Goal: Navigation & Orientation: Find specific page/section

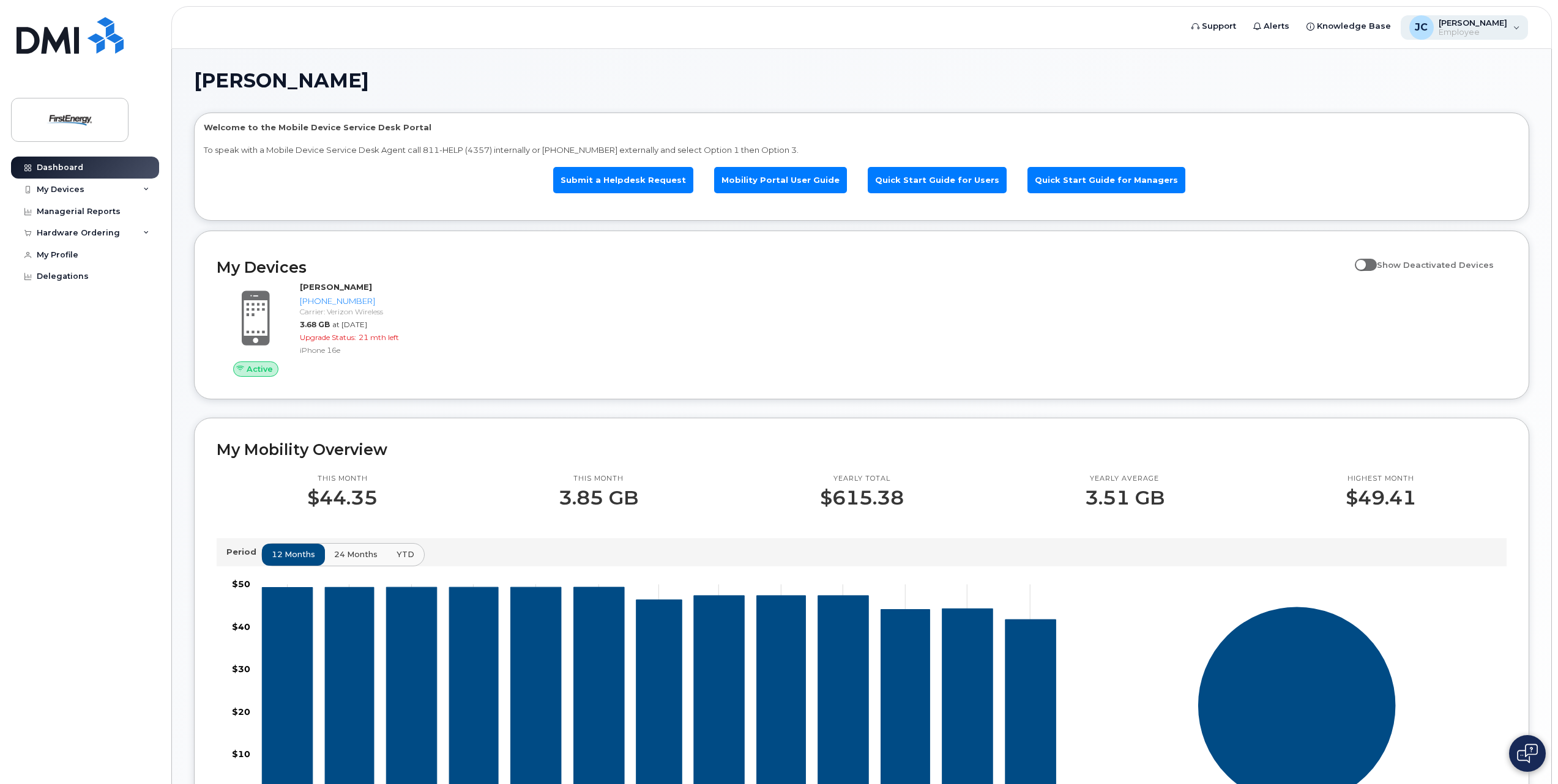
click at [1515, 31] on div "JC Johnson, Chad W Employee" at bounding box center [1464, 27] width 128 height 24
click at [75, 207] on div "Managerial Reports" at bounding box center [78, 212] width 84 height 10
click at [65, 190] on div "My Devices" at bounding box center [60, 190] width 48 height 10
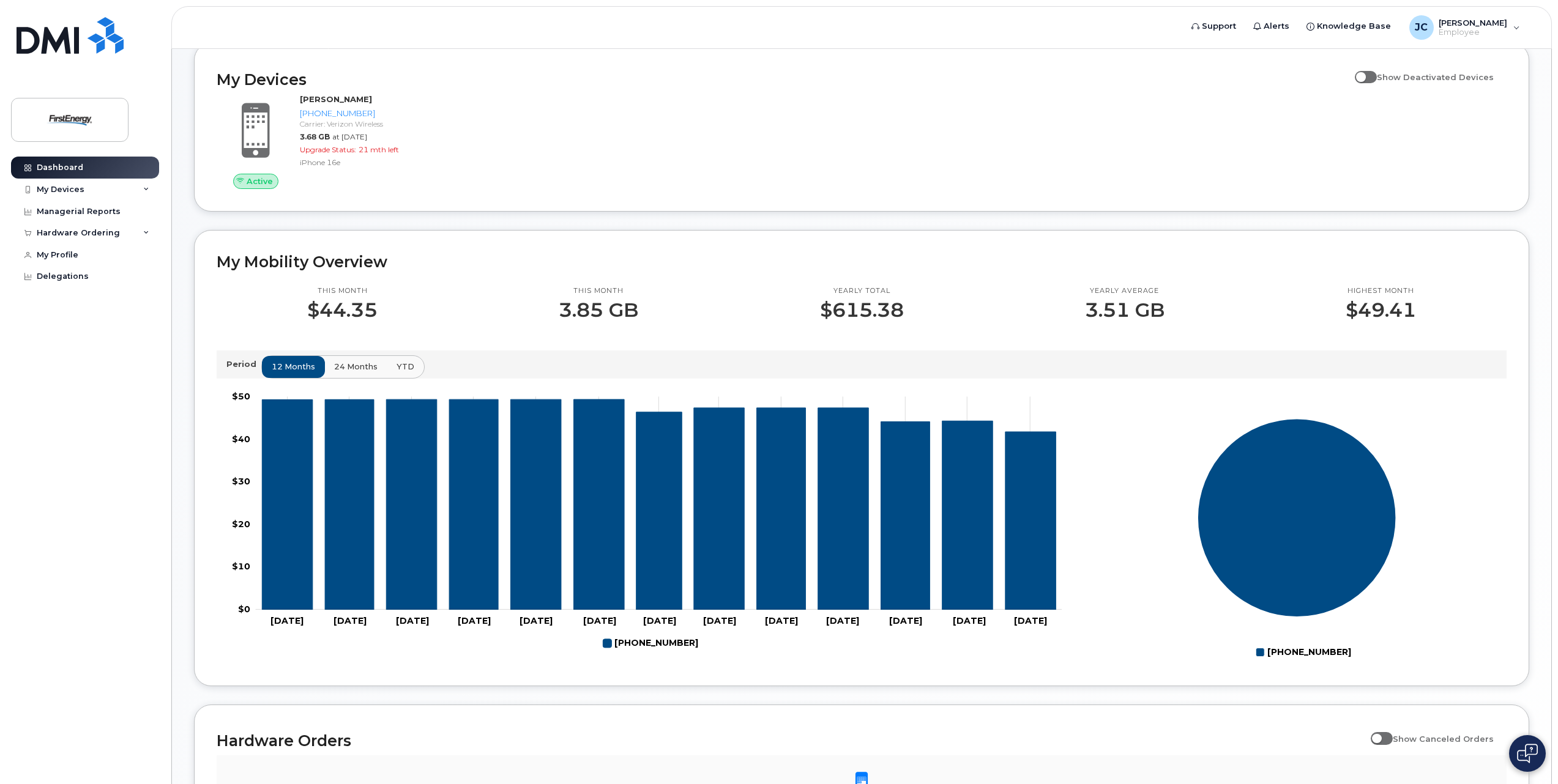
scroll to position [368, 0]
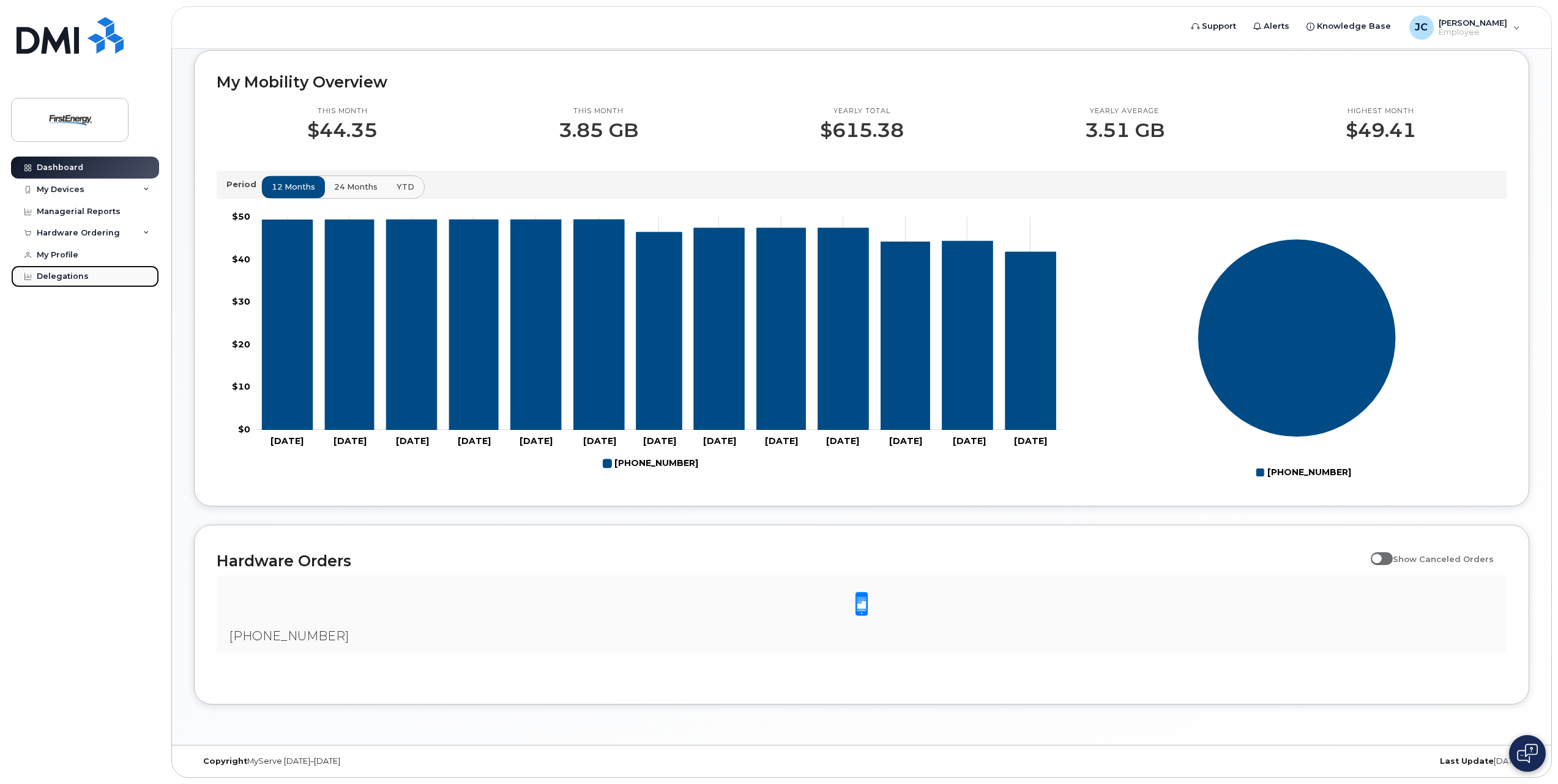
click at [55, 279] on div "Delegations" at bounding box center [62, 277] width 52 height 10
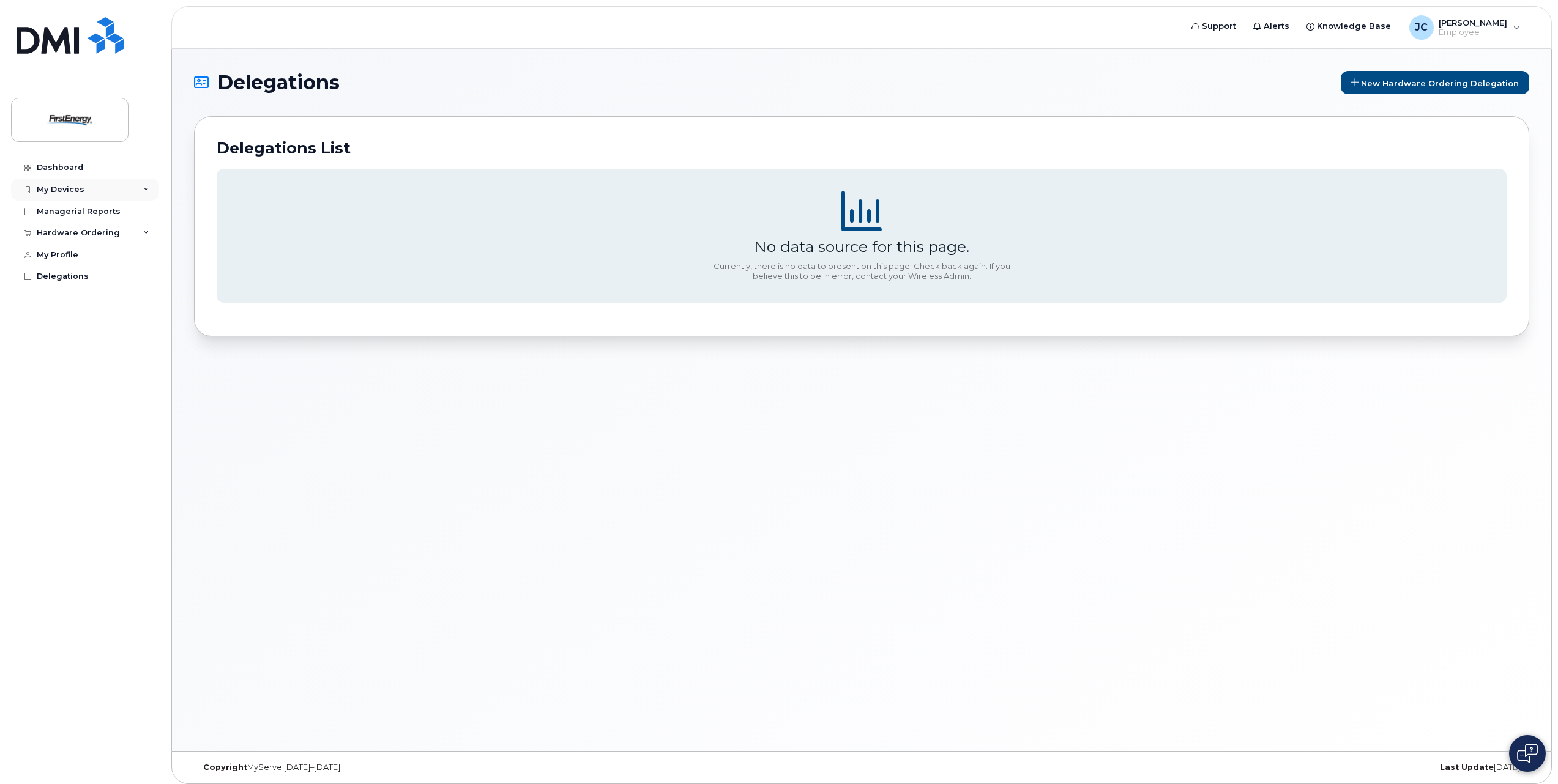
click at [54, 192] on div "My Devices" at bounding box center [60, 190] width 48 height 10
click at [88, 247] on div "([PERSON_NAME])" at bounding box center [124, 246] width 75 height 11
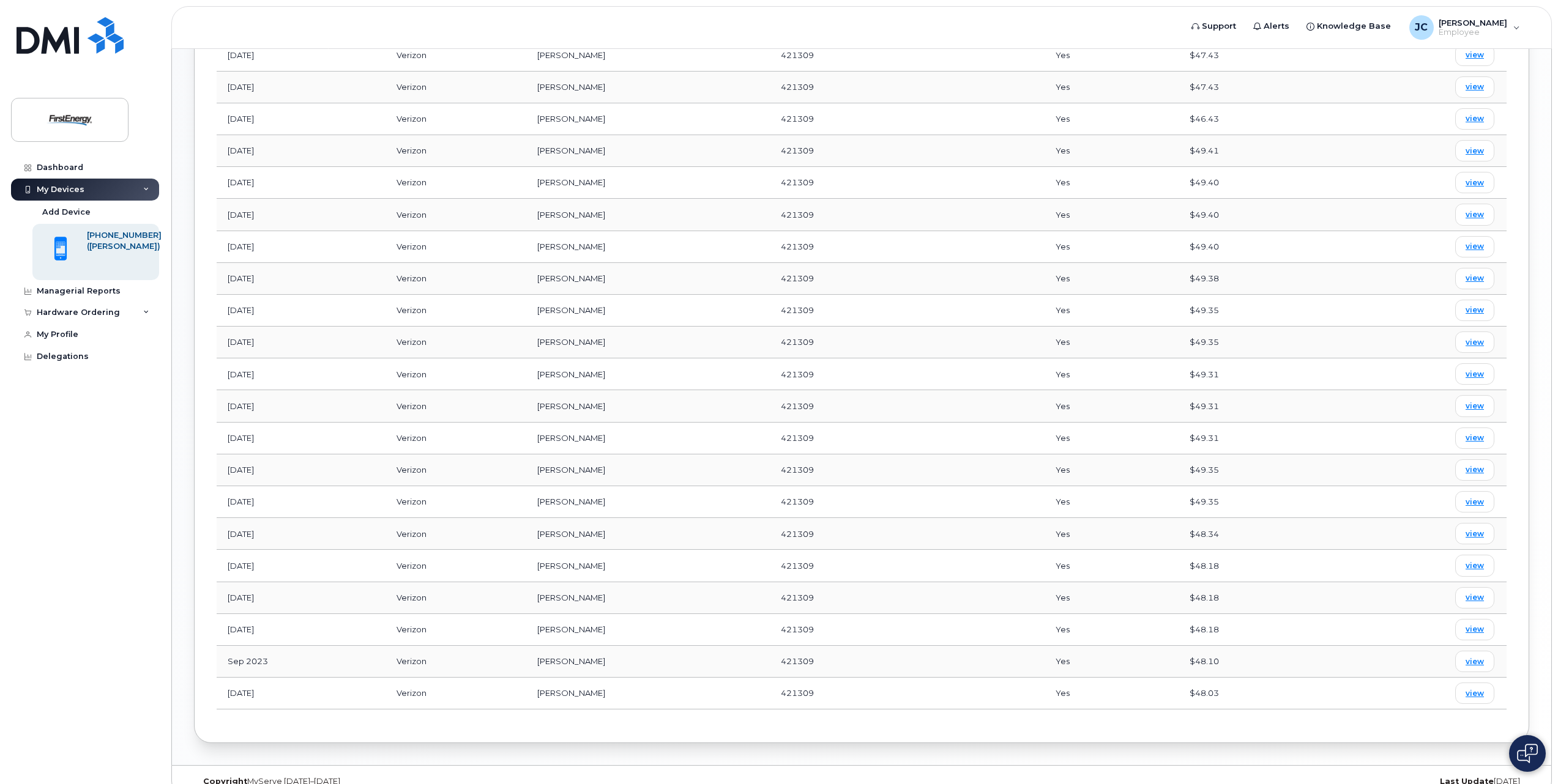
scroll to position [810, 0]
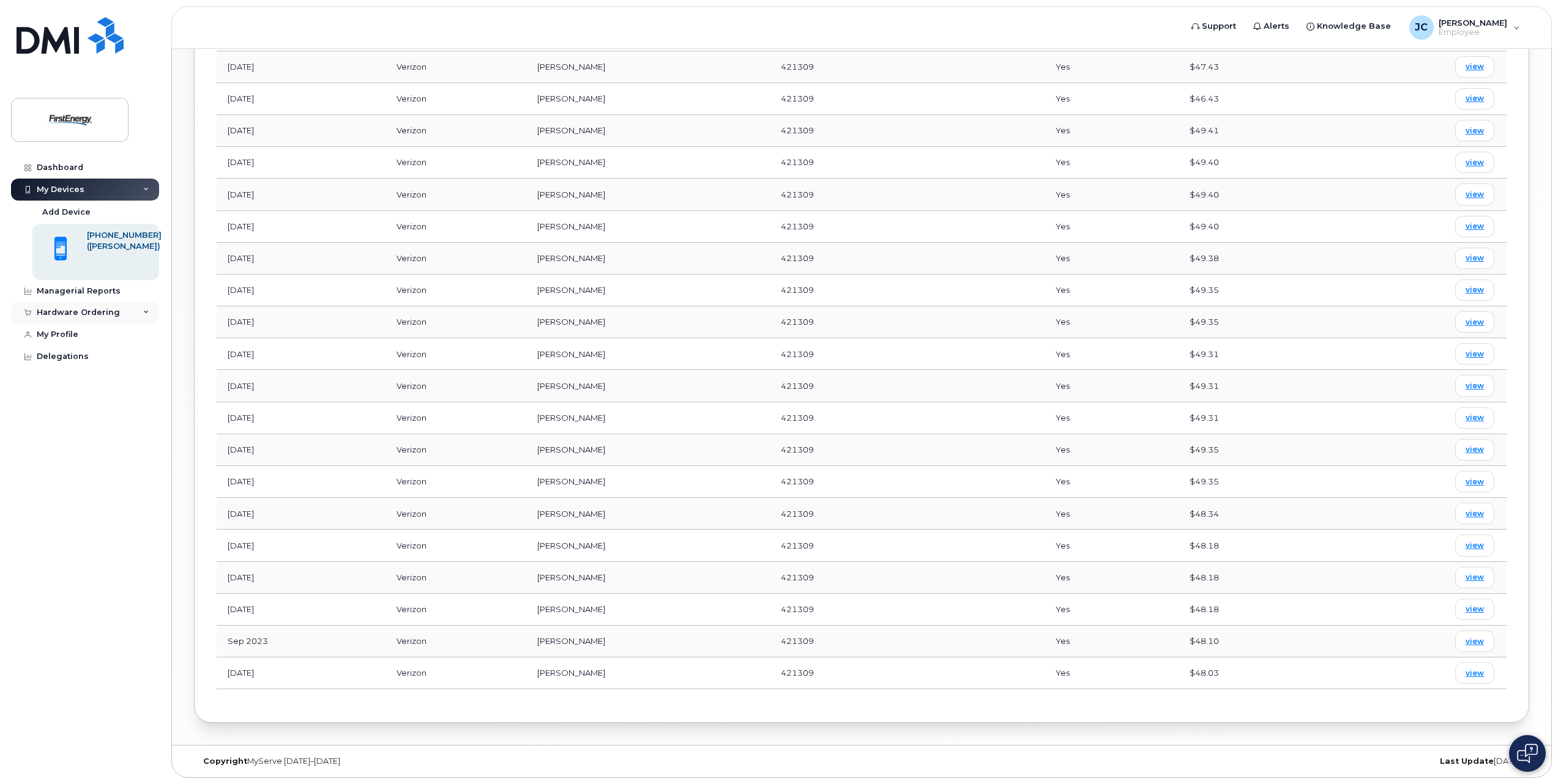
click at [73, 313] on div "Hardware Ordering" at bounding box center [78, 313] width 83 height 10
click at [1455, 38] on div "[PERSON_NAME], [PERSON_NAME] Employee" at bounding box center [1464, 27] width 128 height 24
click at [1451, 37] on div "[PERSON_NAME], [PERSON_NAME] Employee" at bounding box center [1464, 27] width 128 height 24
click at [56, 166] on div "Dashboard" at bounding box center [59, 167] width 46 height 10
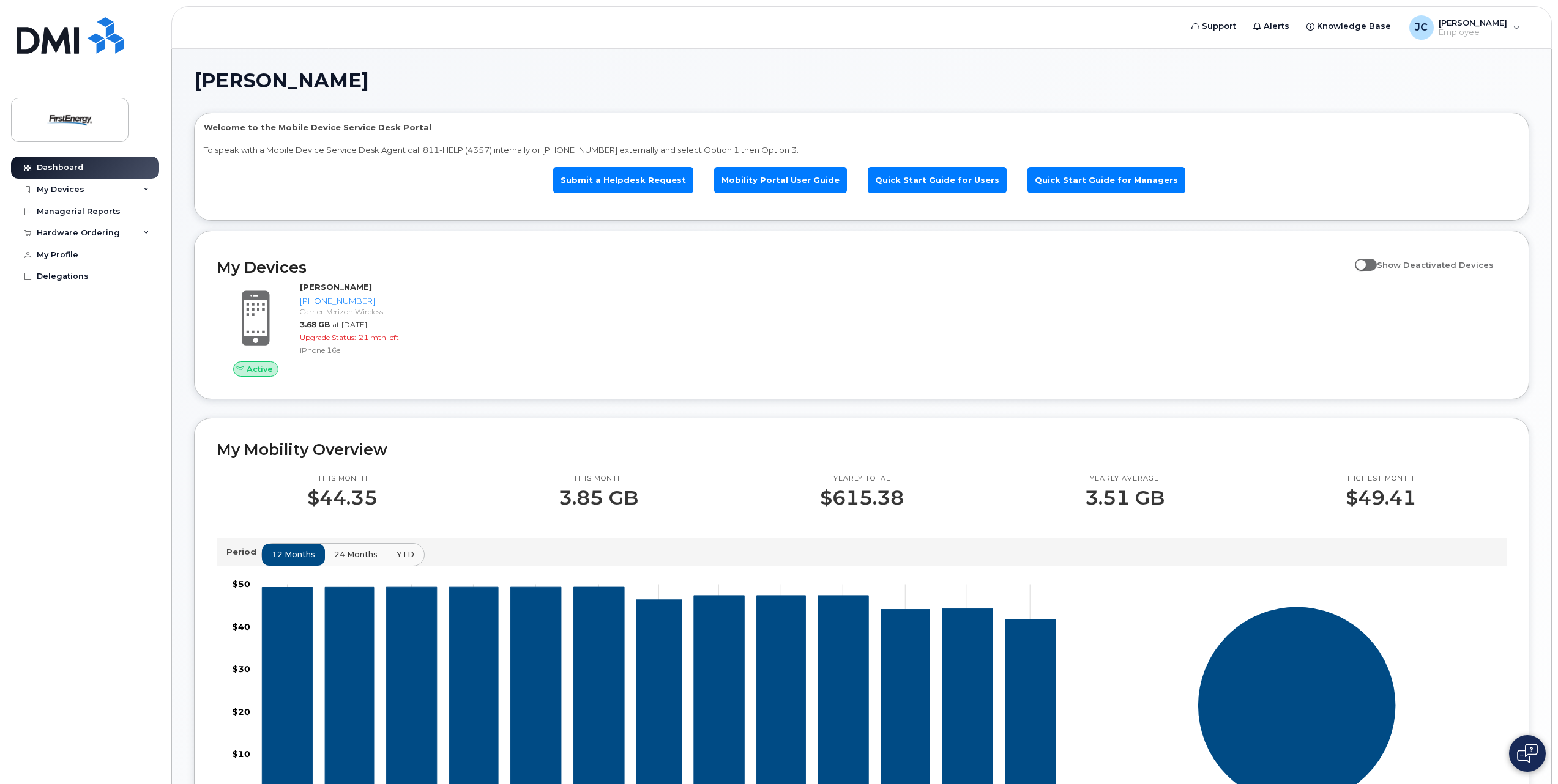
click at [1377, 263] on span at bounding box center [1365, 264] width 22 height 12
click at [1364, 263] on input "Show Deactivated Devices" at bounding box center [1360, 258] width 10 height 10
click at [1377, 263] on span at bounding box center [1365, 264] width 22 height 12
click at [1364, 263] on input "Show Deactivated Devices" at bounding box center [1360, 258] width 10 height 10
checkbox input "false"
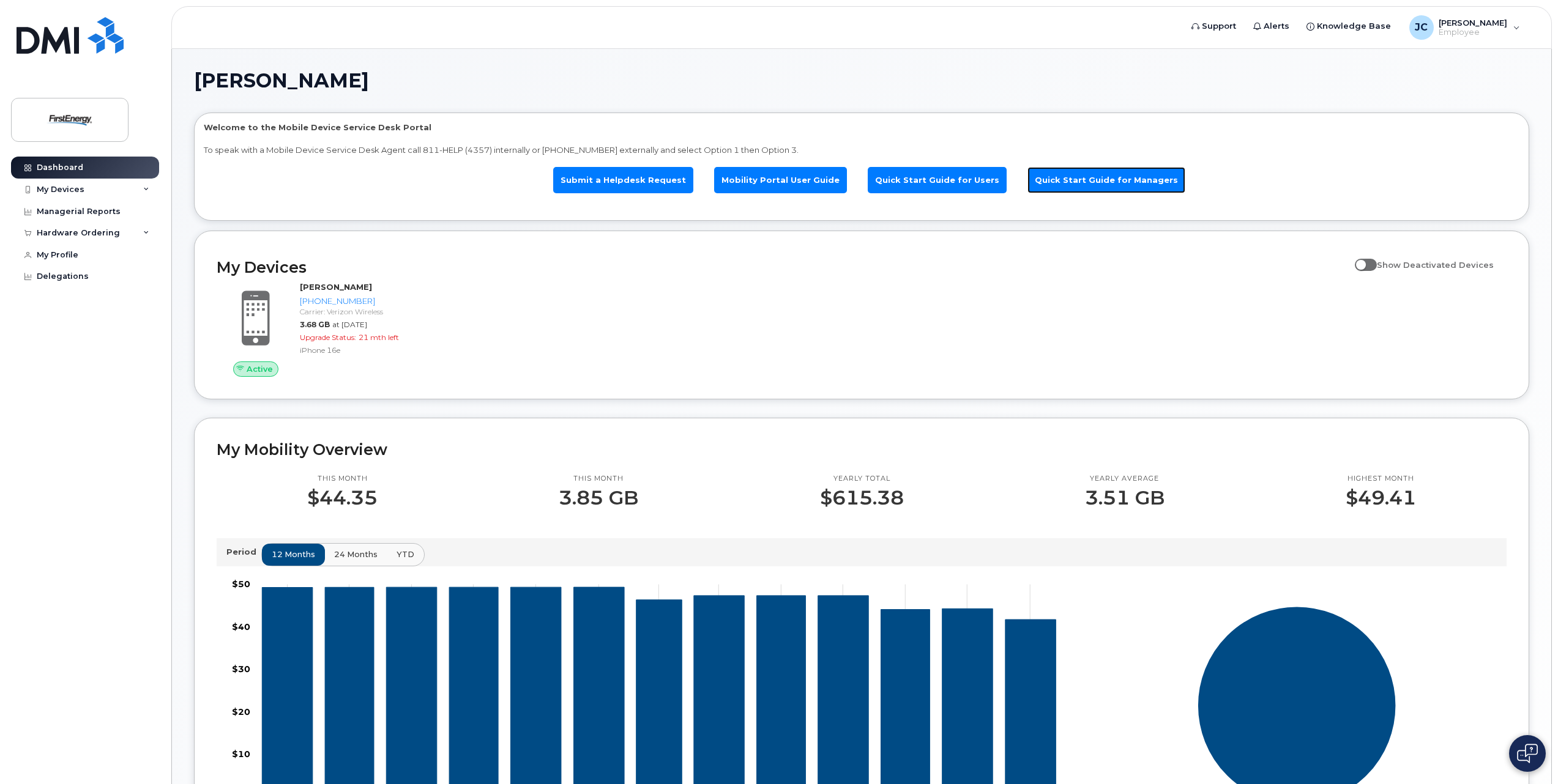
click at [1075, 179] on link "Quick Start Guide for Managers" at bounding box center [1106, 180] width 158 height 26
click at [657, 188] on link "Submit a Helpdesk Request" at bounding box center [623, 180] width 140 height 26
